Goal: Information Seeking & Learning: Learn about a topic

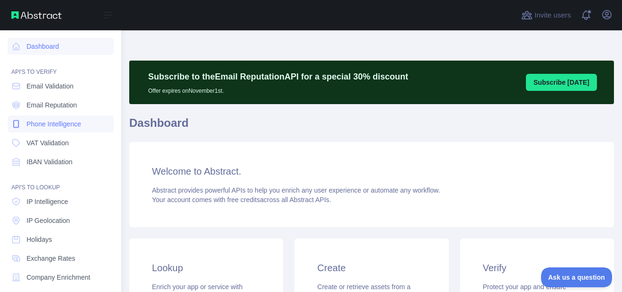
click at [73, 124] on span "Phone Intelligence" at bounding box center [54, 123] width 54 height 9
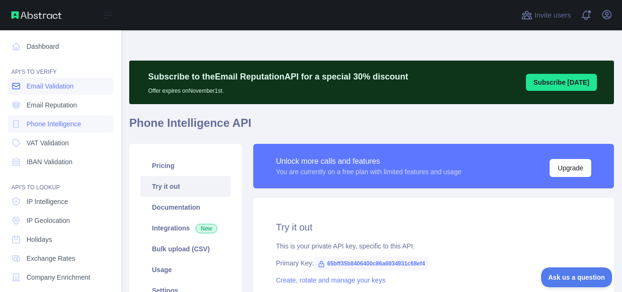
click at [36, 80] on link "Email Validation" at bounding box center [61, 86] width 106 height 17
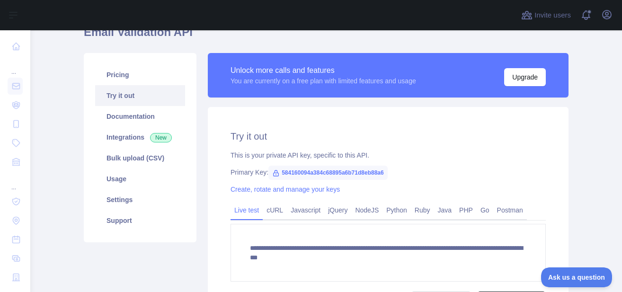
scroll to position [114, 0]
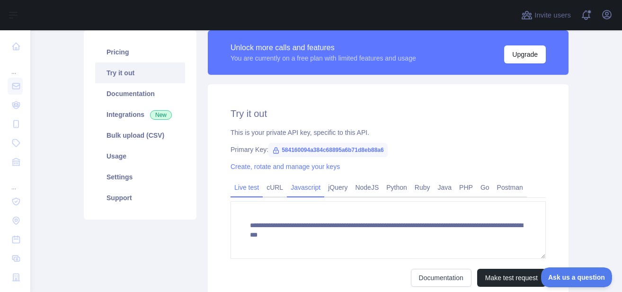
click at [301, 187] on link "Javascript" at bounding box center [305, 187] width 37 height 15
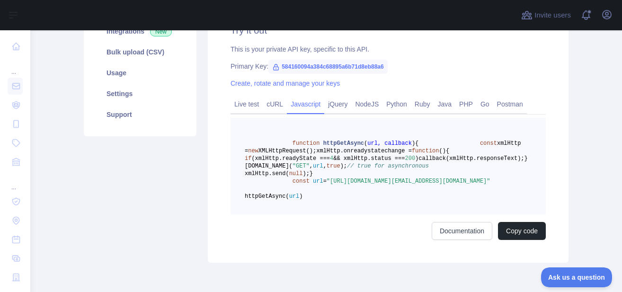
scroll to position [170, 0]
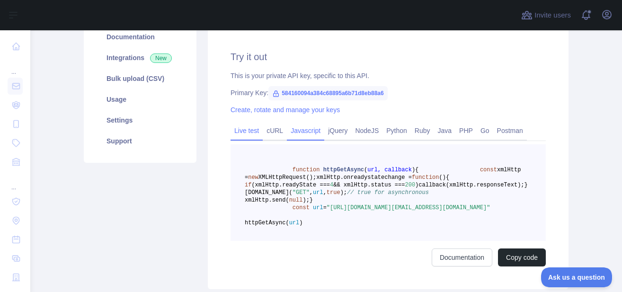
click at [247, 129] on link "Live test" at bounding box center [246, 130] width 32 height 15
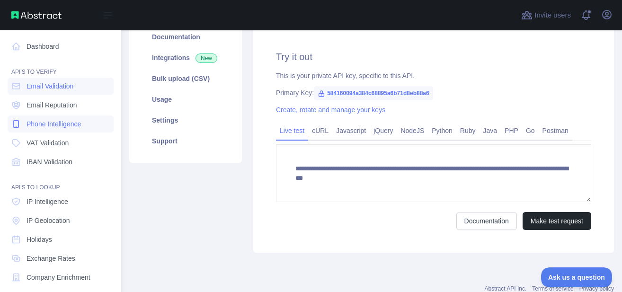
click at [24, 125] on link "Phone Intelligence" at bounding box center [61, 123] width 106 height 17
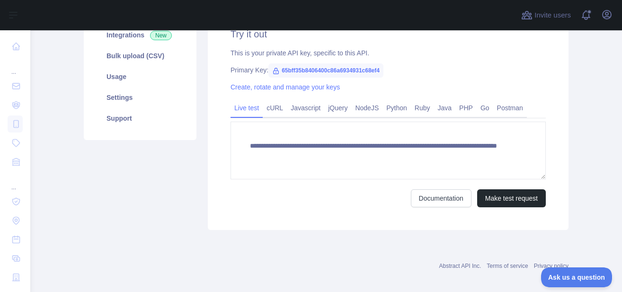
scroll to position [201, 0]
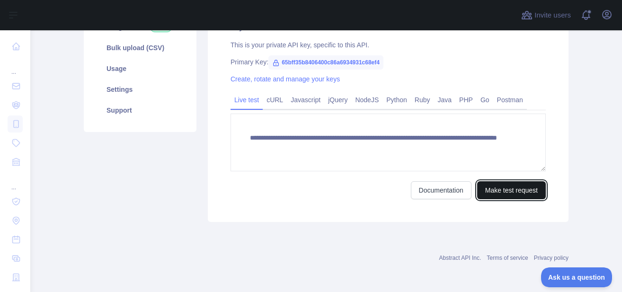
click at [521, 194] on button "Make test request" at bounding box center [511, 190] width 69 height 18
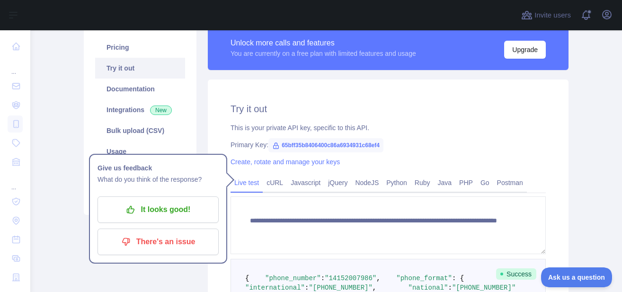
scroll to position [88, 0]
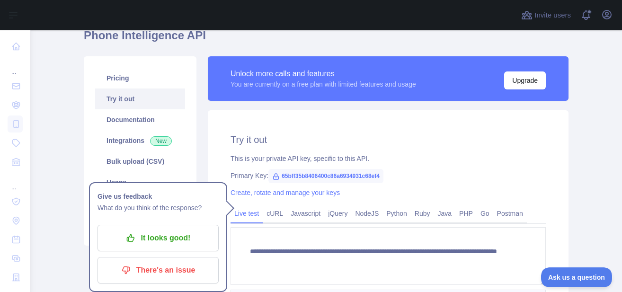
click at [278, 140] on h2 "Try it out" at bounding box center [387, 139] width 315 height 13
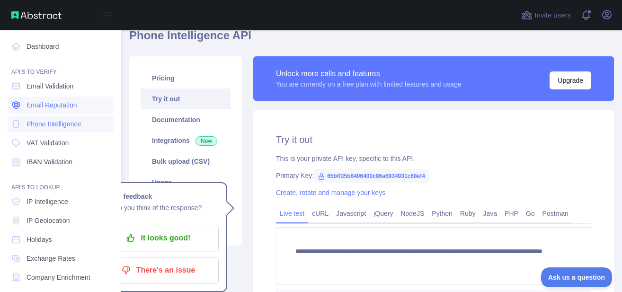
click at [68, 100] on link "Email Reputation" at bounding box center [61, 105] width 106 height 17
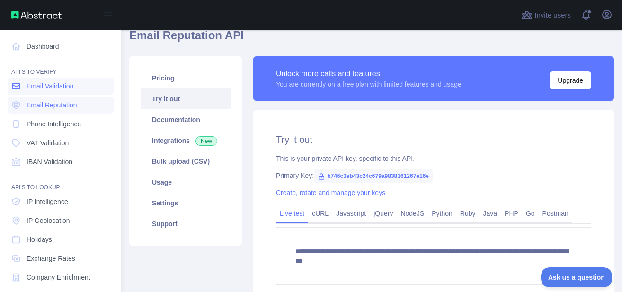
click at [63, 88] on span "Email Validation" at bounding box center [50, 85] width 47 height 9
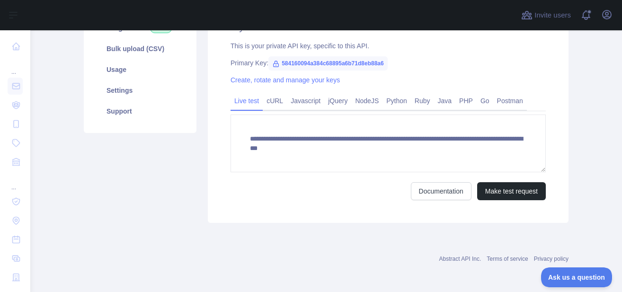
scroll to position [201, 0]
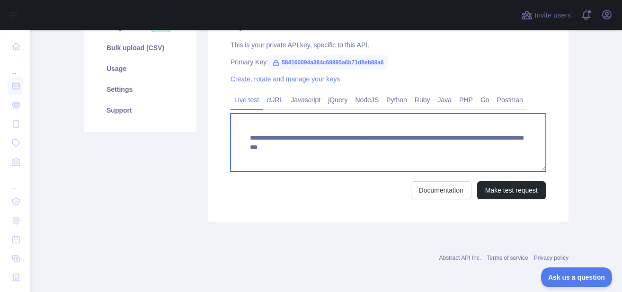
drag, startPoint x: 417, startPoint y: 148, endPoint x: 429, endPoint y: 147, distance: 12.3
click at [429, 147] on textarea "**********" at bounding box center [387, 143] width 315 height 58
click at [416, 149] on textarea "**********" at bounding box center [387, 143] width 315 height 58
drag, startPoint x: 416, startPoint y: 149, endPoint x: 506, endPoint y: 150, distance: 89.5
click at [506, 150] on textarea "**********" at bounding box center [387, 143] width 315 height 58
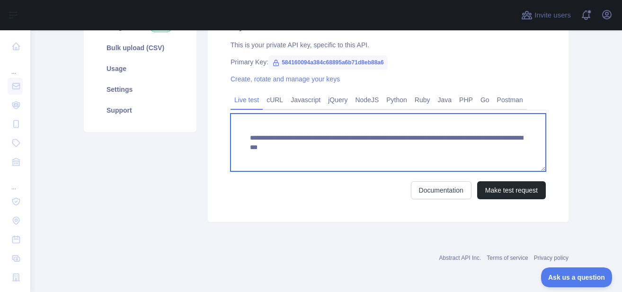
paste textarea
type textarea "**********"
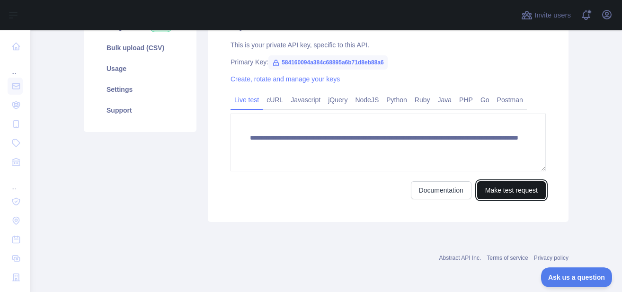
click at [496, 193] on button "Make test request" at bounding box center [511, 190] width 69 height 18
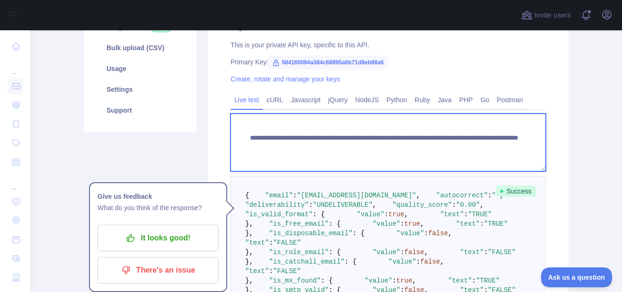
drag, startPoint x: 513, startPoint y: 146, endPoint x: 245, endPoint y: 138, distance: 268.0
click at [245, 138] on textarea "**********" at bounding box center [387, 143] width 315 height 58
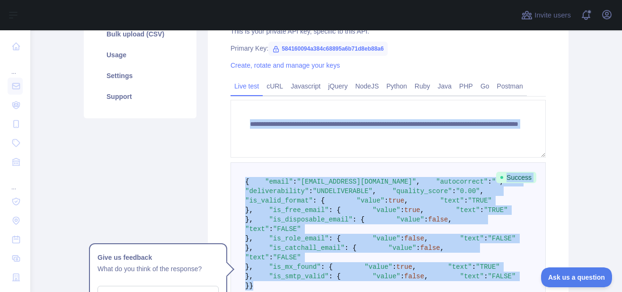
scroll to position [214, 0]
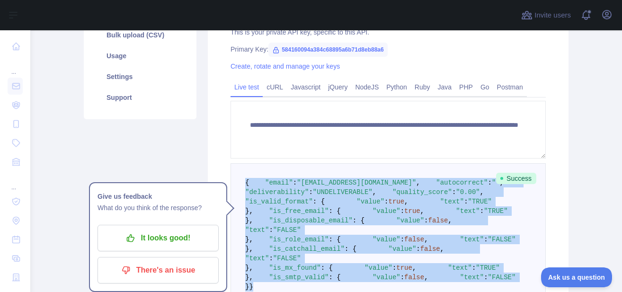
drag, startPoint x: 253, startPoint y: 164, endPoint x: 239, endPoint y: 178, distance: 19.7
click at [239, 178] on pre "{ "email" : "[EMAIL_ADDRESS][DOMAIN_NAME]" , "autocorrect" : "" , "deliverabili…" at bounding box center [387, 234] width 315 height 143
copy code "{ "email" : "[EMAIL_ADDRESS][DOMAIN_NAME]" , "autocorrect" : "" , "deliverabili…"
click at [307, 83] on link "Javascript" at bounding box center [305, 87] width 37 height 15
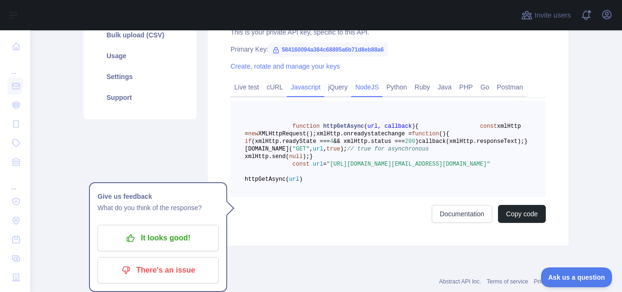
click at [376, 85] on link "NodeJS" at bounding box center [366, 87] width 31 height 15
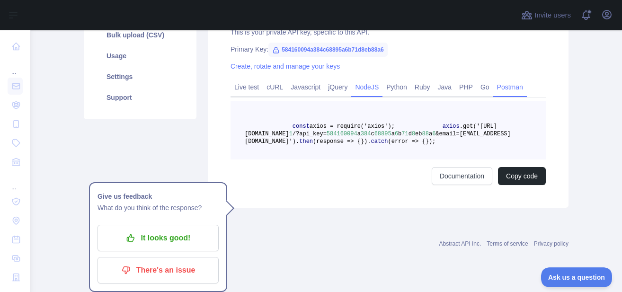
click at [513, 89] on link "Postman" at bounding box center [510, 87] width 34 height 15
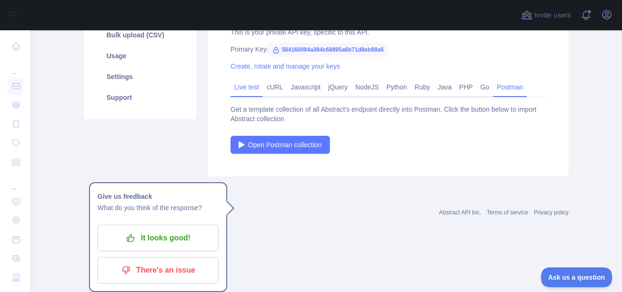
click at [245, 86] on link "Live test" at bounding box center [246, 87] width 32 height 15
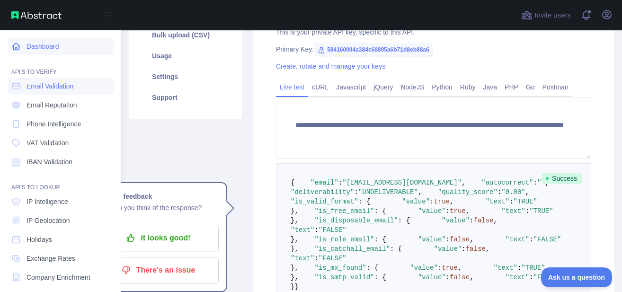
click at [50, 50] on link "Dashboard" at bounding box center [61, 46] width 106 height 17
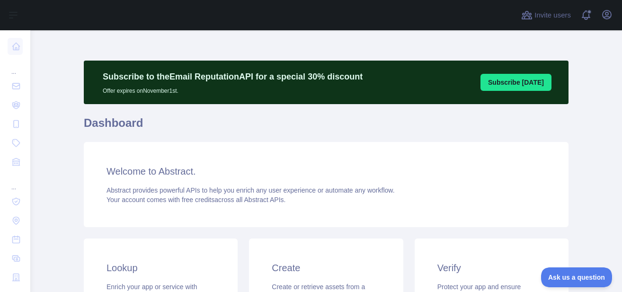
scroll to position [114, 0]
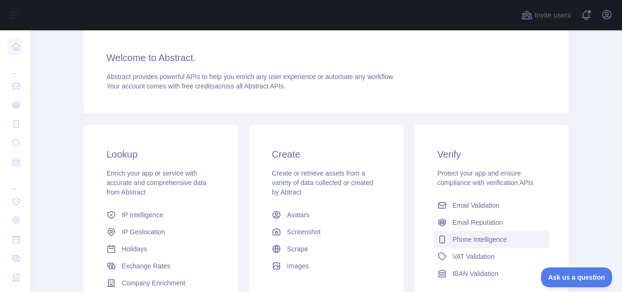
click at [458, 238] on span "Phone Intelligence" at bounding box center [479, 239] width 54 height 9
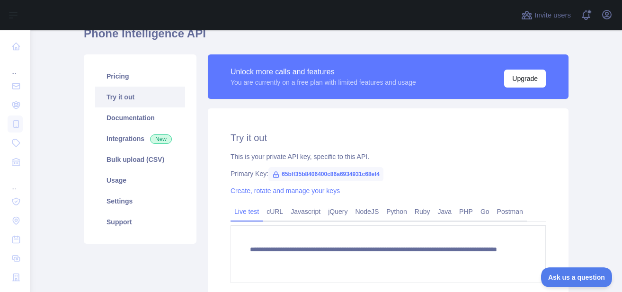
scroll to position [88, 0]
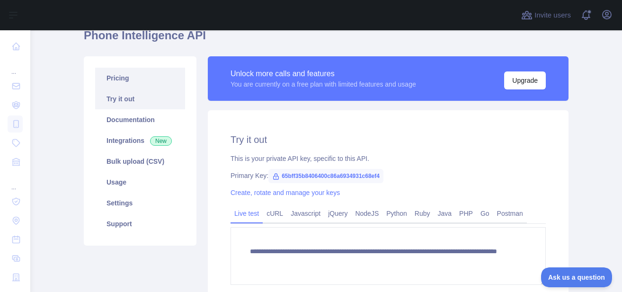
click at [114, 77] on link "Pricing" at bounding box center [140, 78] width 90 height 21
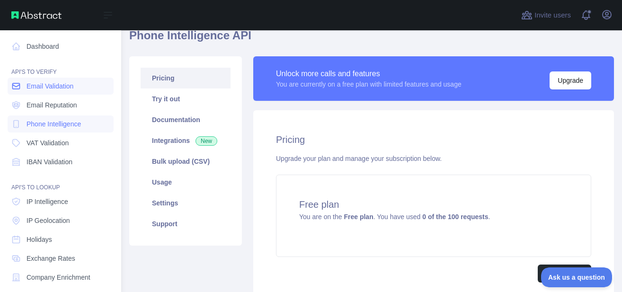
click at [43, 85] on span "Email Validation" at bounding box center [50, 85] width 47 height 9
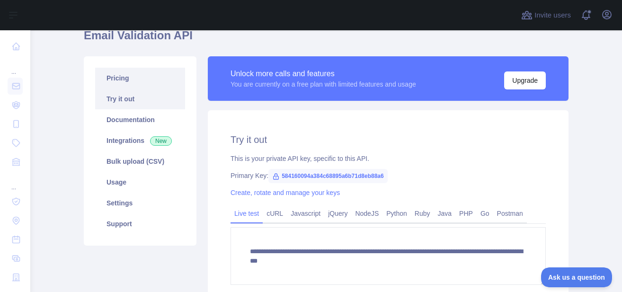
click at [119, 80] on link "Pricing" at bounding box center [140, 78] width 90 height 21
